Goal: Obtain resource: Obtain resource

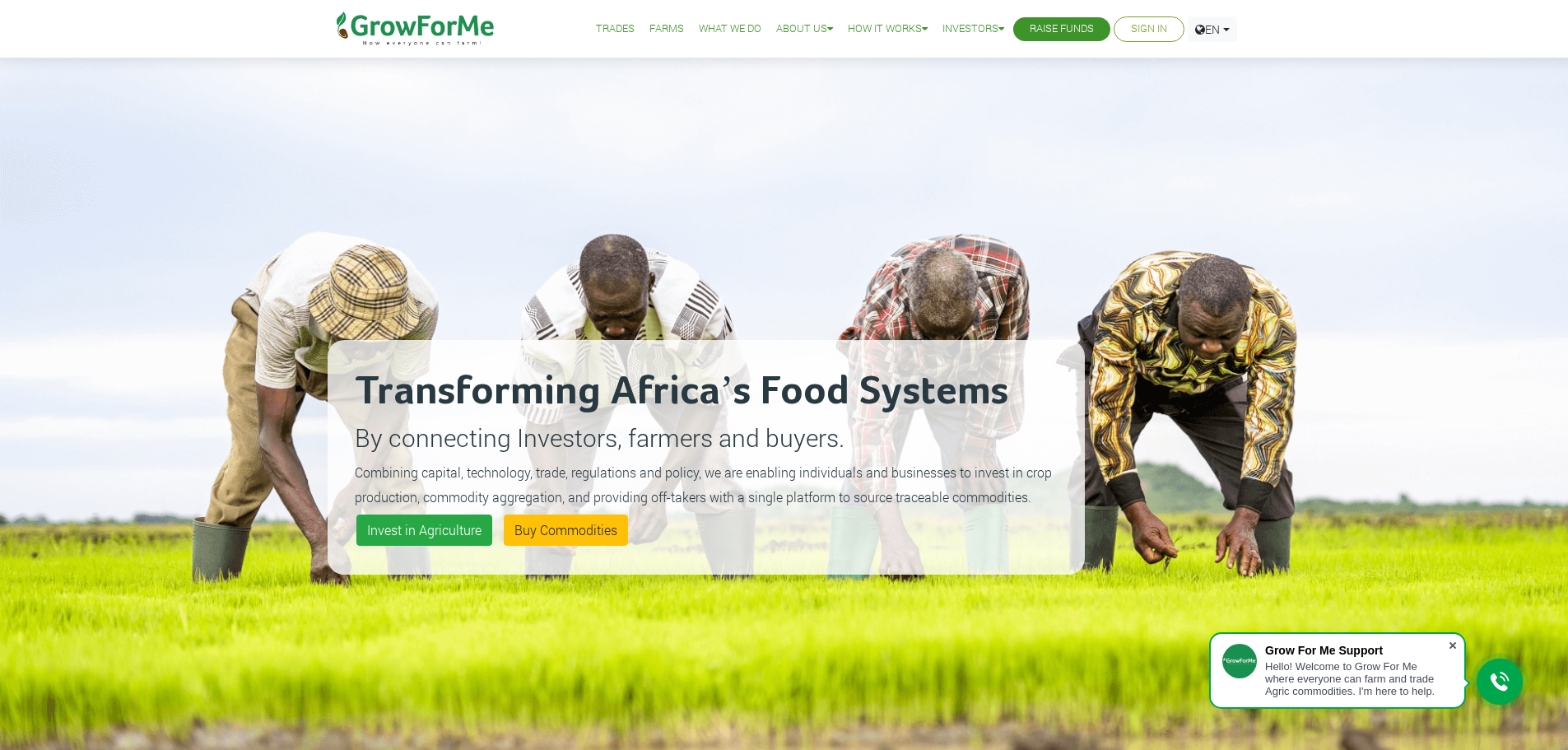
click at [1458, 646] on span at bounding box center [1453, 644] width 16 height 16
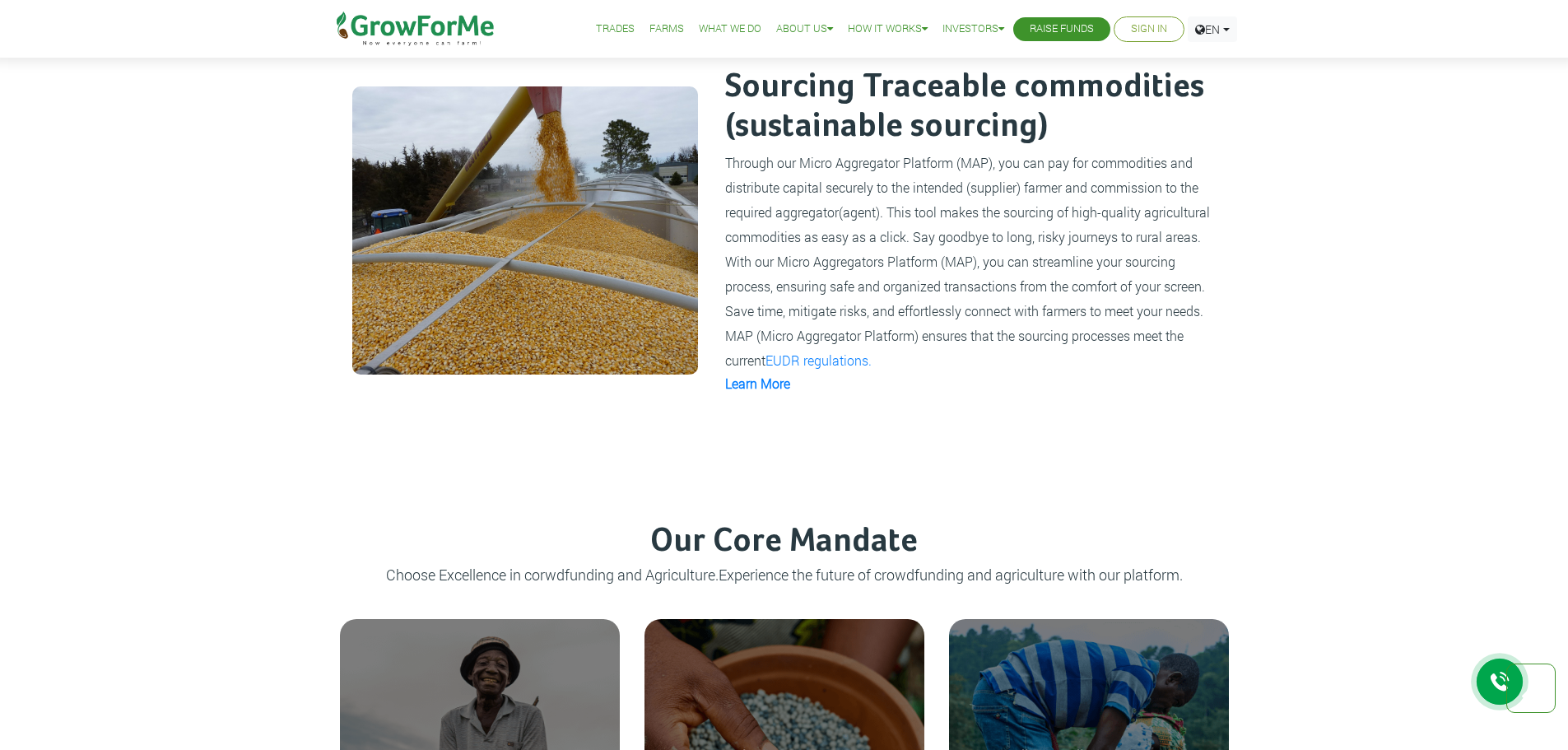
scroll to position [1388, 0]
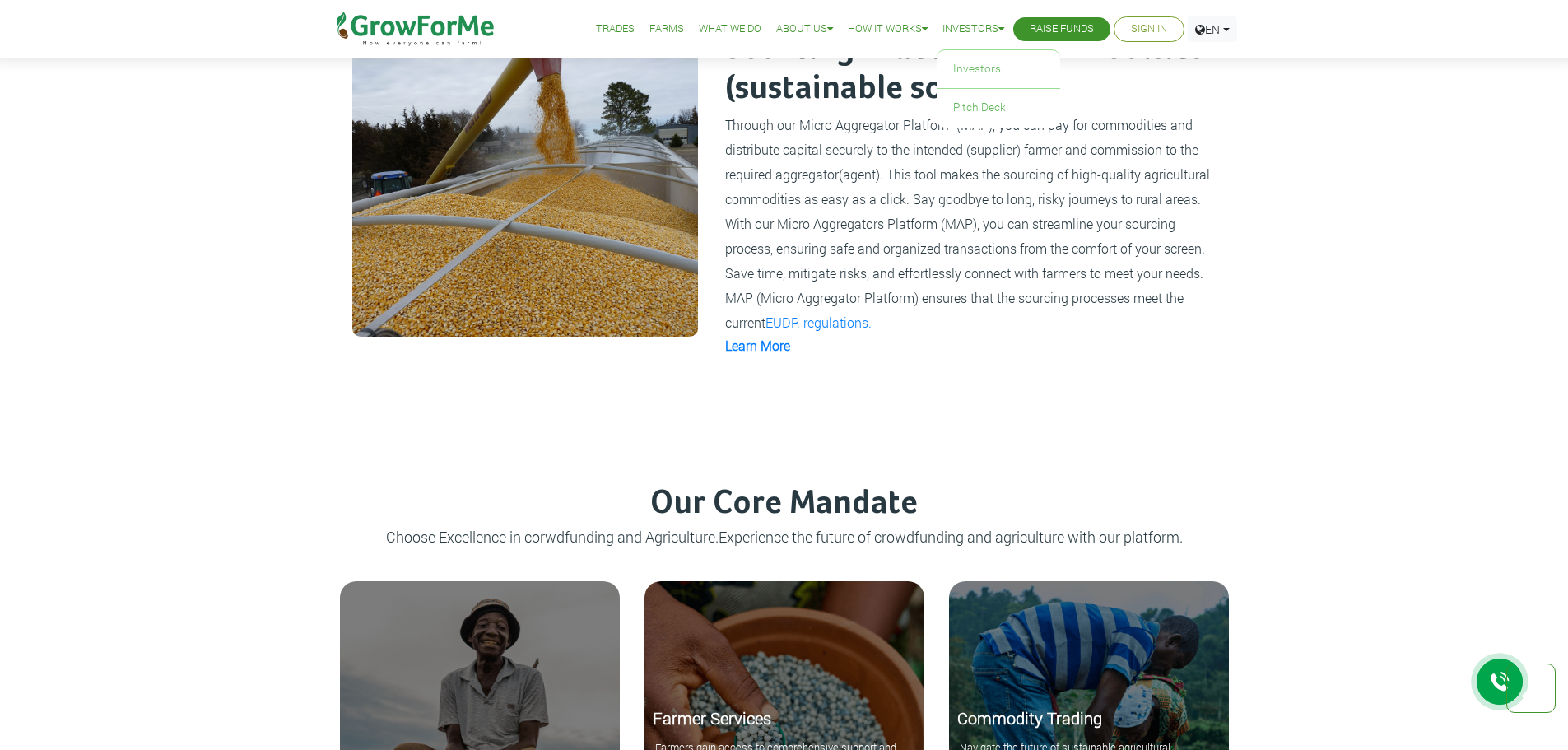
click at [986, 25] on link "Investors" at bounding box center [973, 29] width 61 height 17
click at [987, 98] on link "Pitch Deck" at bounding box center [998, 108] width 124 height 38
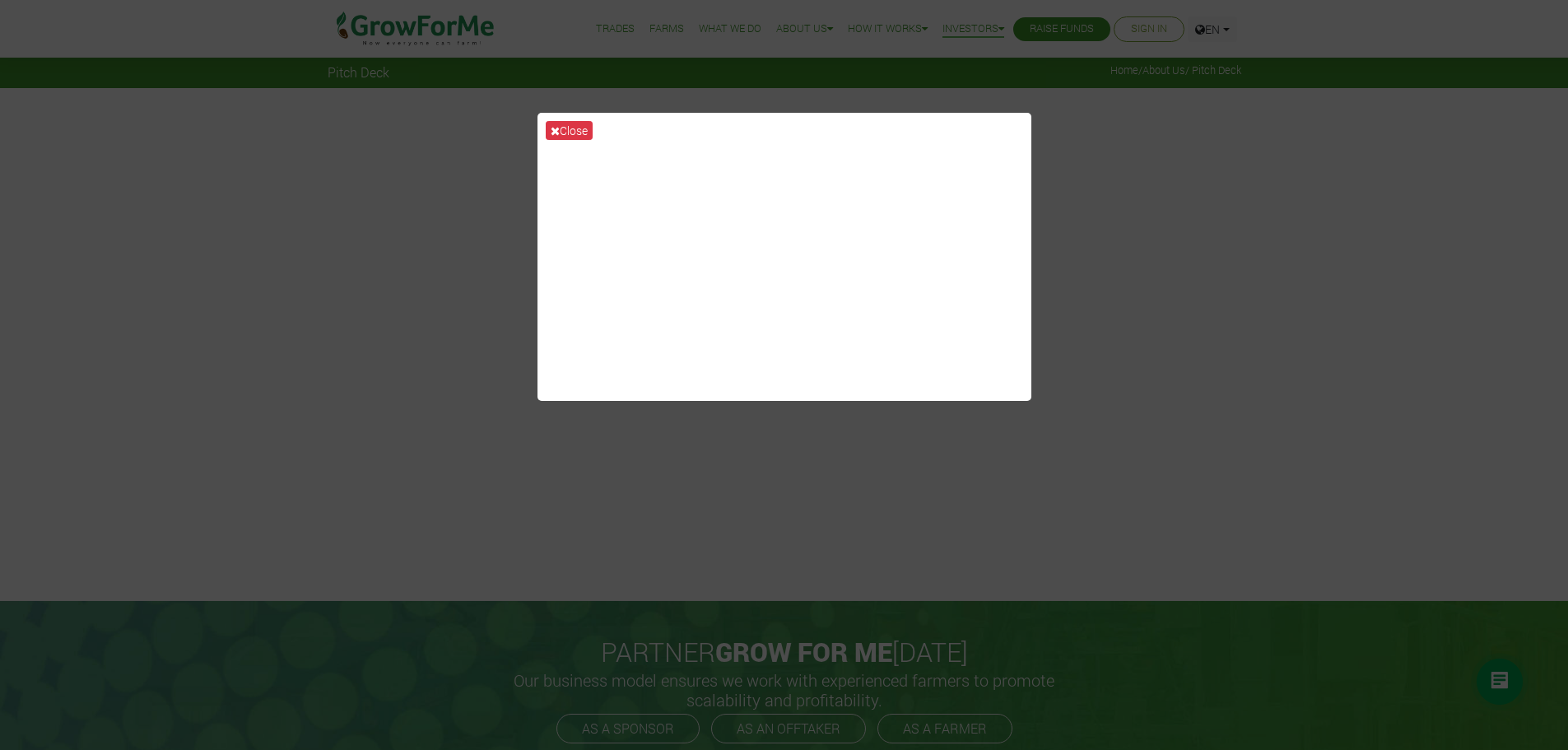
click at [1338, 438] on div "Close" at bounding box center [784, 375] width 1568 height 750
click at [565, 125] on button "Close" at bounding box center [570, 130] width 47 height 19
